Goal: Check status: Check status

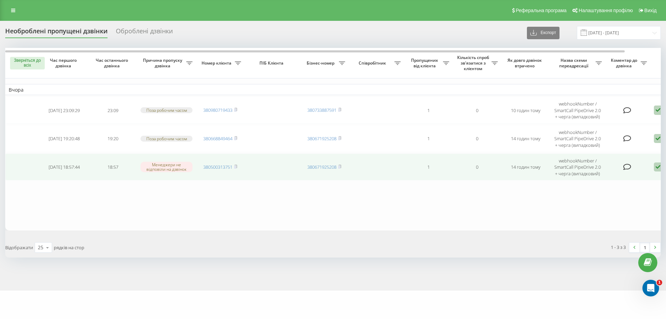
click at [238, 161] on td "380500313751" at bounding box center [220, 166] width 49 height 27
click at [236, 166] on rect at bounding box center [235, 167] width 2 height 3
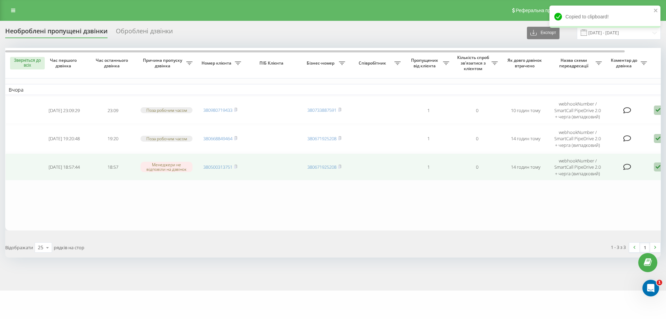
click at [239, 166] on td "380500313751" at bounding box center [220, 166] width 49 height 27
click at [236, 166] on rect at bounding box center [235, 167] width 2 height 3
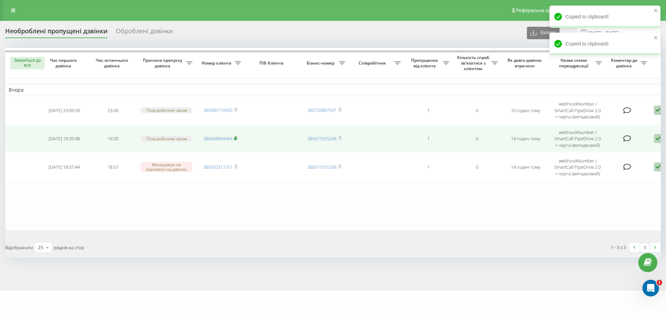
click at [236, 139] on rect at bounding box center [235, 138] width 2 height 3
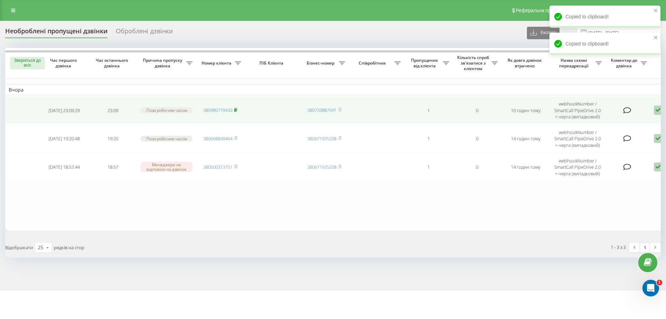
click at [236, 111] on rect at bounding box center [235, 110] width 2 height 3
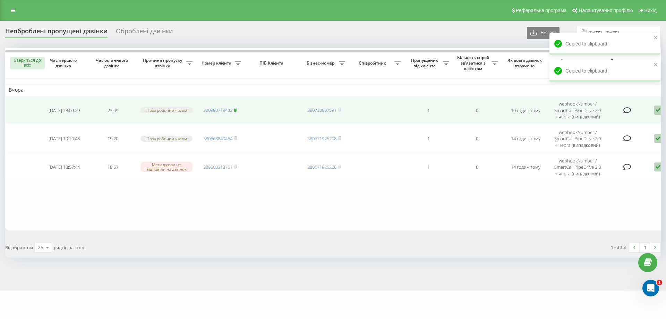
click at [236, 110] on rect at bounding box center [235, 110] width 2 height 3
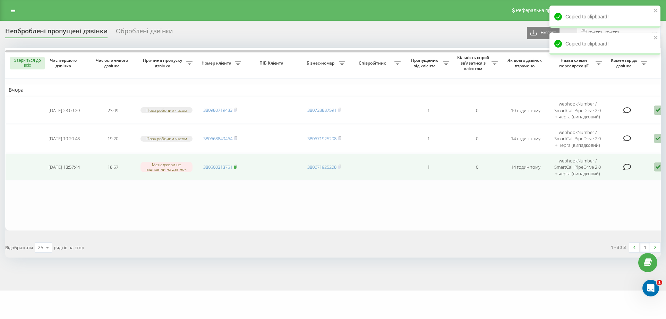
click at [236, 166] on rect at bounding box center [235, 167] width 2 height 3
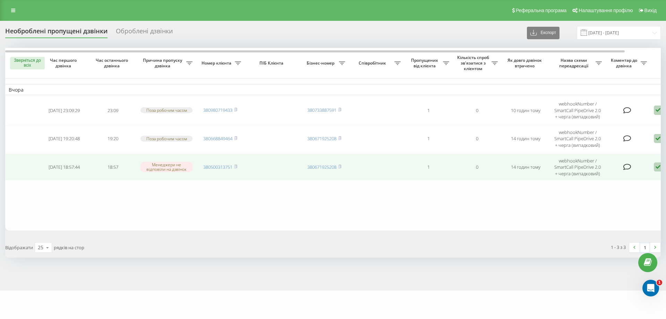
click at [656, 169] on icon at bounding box center [658, 166] width 8 height 9
click at [638, 176] on div "[PERSON_NAME] зв'язуватися" at bounding box center [629, 178] width 130 height 12
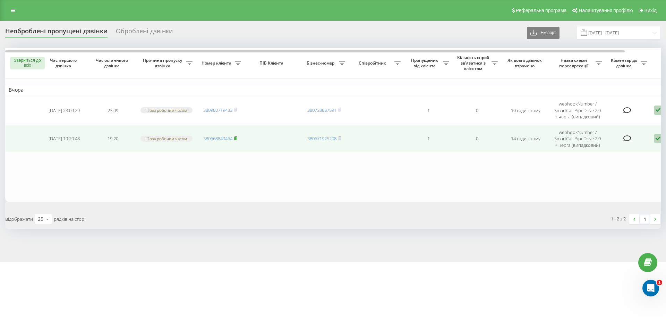
click at [236, 138] on rect at bounding box center [235, 138] width 2 height 3
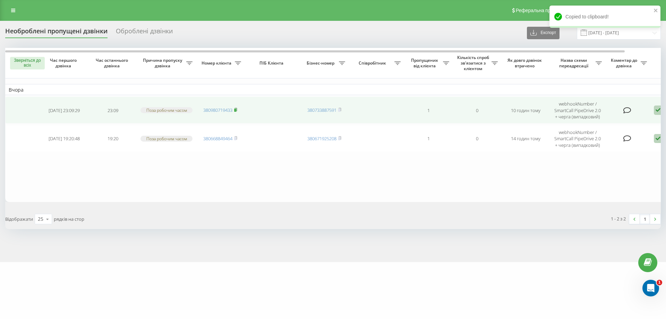
click at [237, 109] on icon at bounding box center [235, 110] width 3 height 4
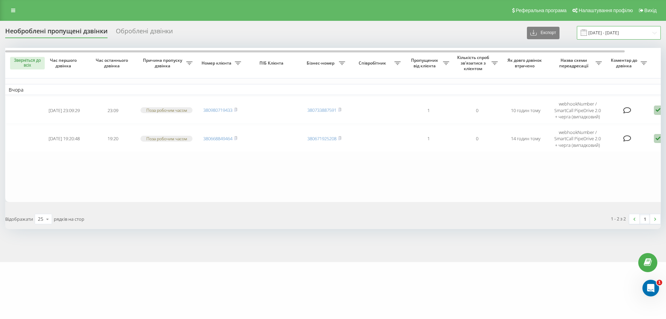
click at [612, 35] on input "[DATE] - [DATE]" at bounding box center [619, 33] width 84 height 14
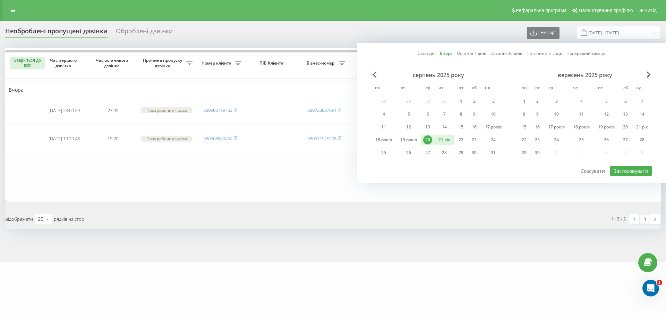
click at [445, 140] on font "21 рік" at bounding box center [445, 140] width 12 height 6
click at [428, 141] on font "20" at bounding box center [428, 140] width 5 height 6
click at [630, 172] on font "Застосовувати" at bounding box center [631, 171] width 35 height 7
type input "[DATE] - [DATE]"
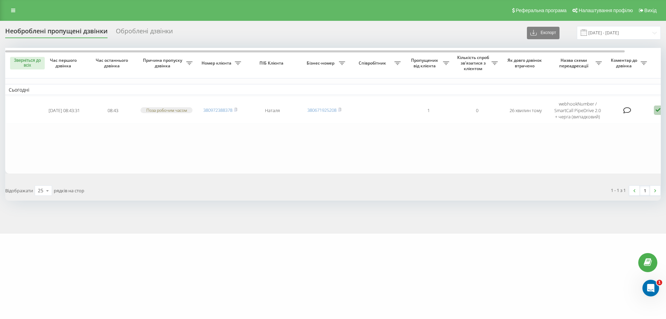
click at [322, 144] on table "Сьогодні [DATE] 08:43:31 08:43 Поза робочим часом 380972388378 [PERSON_NAME] [C…" at bounding box center [352, 111] width 694 height 126
click at [603, 32] on input "[DATE] - [DATE]" at bounding box center [619, 33] width 84 height 14
click at [605, 32] on input "[DATE] - [DATE]" at bounding box center [619, 33] width 84 height 14
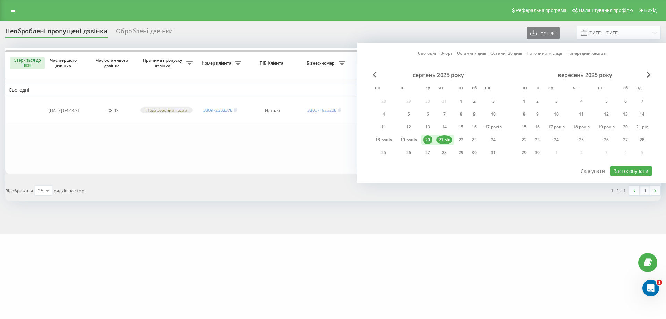
click at [252, 132] on table "Сьогодні [DATE] 08:43:31 08:43 Поза робочим часом 380972388378 [PERSON_NAME] [C…" at bounding box center [352, 111] width 694 height 126
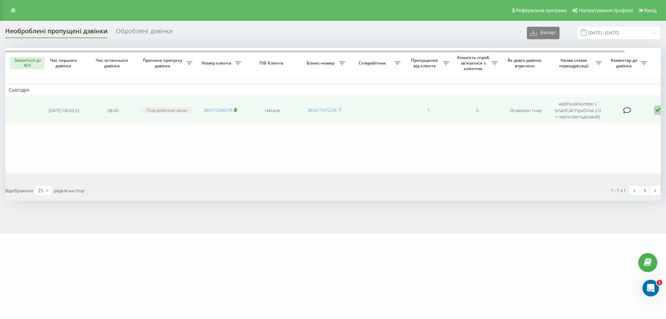
click at [236, 110] on rect at bounding box center [235, 110] width 2 height 3
